Goal: Task Accomplishment & Management: Use online tool/utility

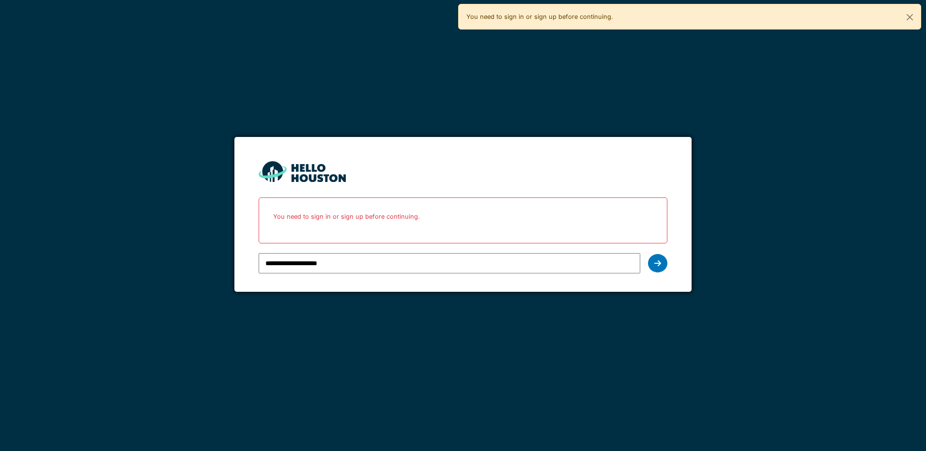
type input "**********"
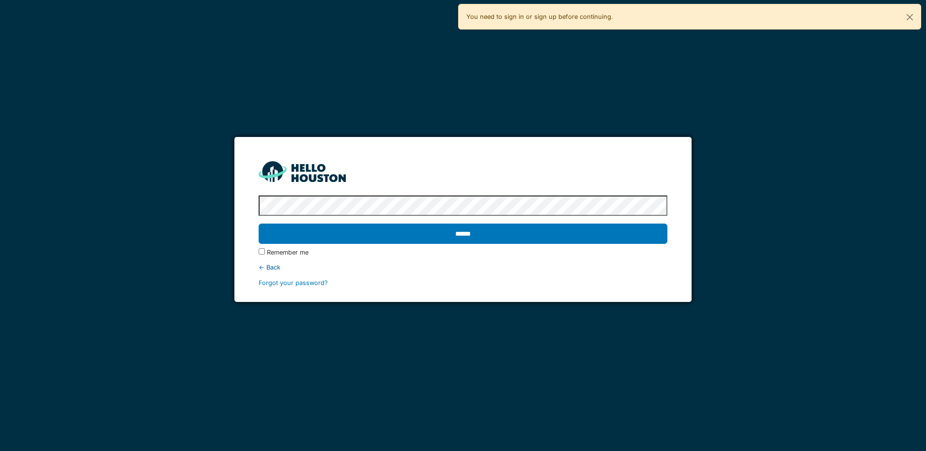
click at [259, 224] on input "******" at bounding box center [463, 234] width 408 height 20
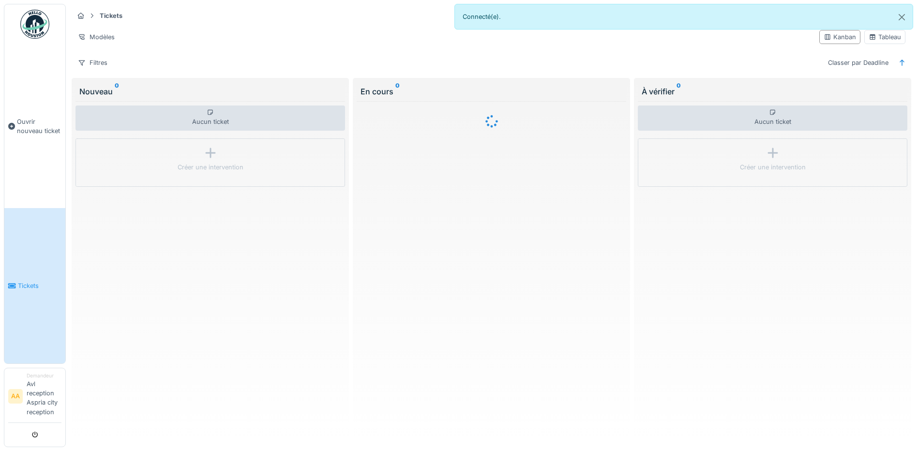
click at [25, 291] on link "Tickets" at bounding box center [34, 285] width 61 height 155
